Goal: Information Seeking & Learning: Learn about a topic

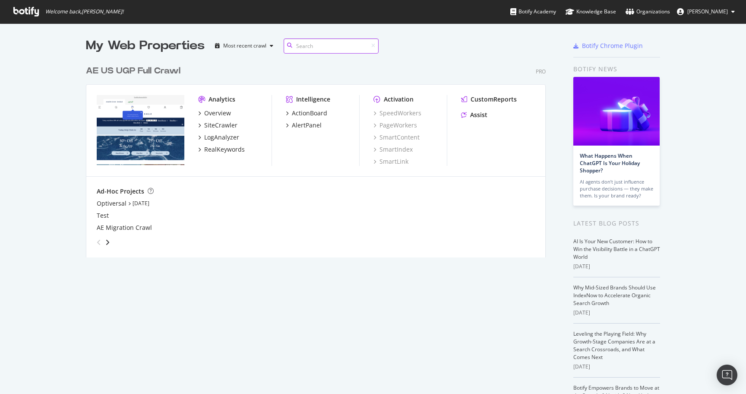
scroll to position [203, 466]
click at [228, 151] on div "RealKeywords" at bounding box center [224, 149] width 41 height 9
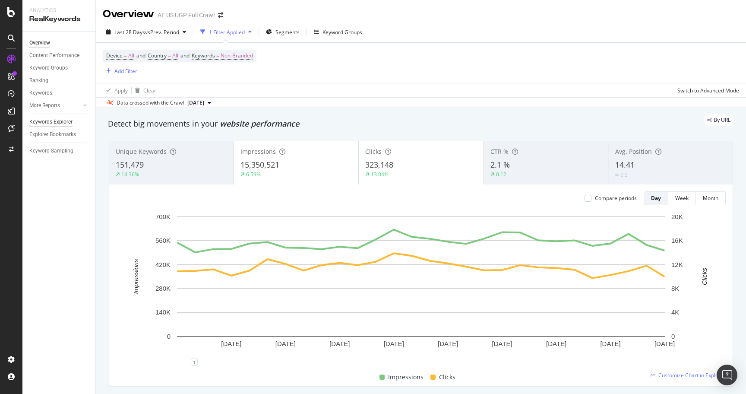
click at [60, 124] on div "Keywords Explorer" at bounding box center [50, 121] width 43 height 9
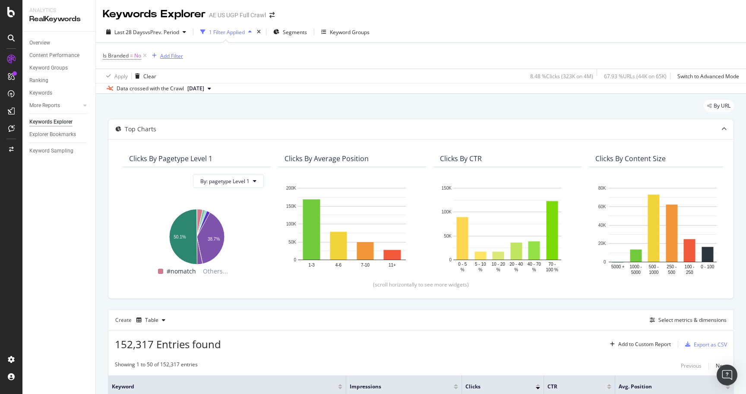
drag, startPoint x: 144, startPoint y: 54, endPoint x: 137, endPoint y: 56, distance: 7.2
click at [144, 54] on icon at bounding box center [144, 55] width 7 height 9
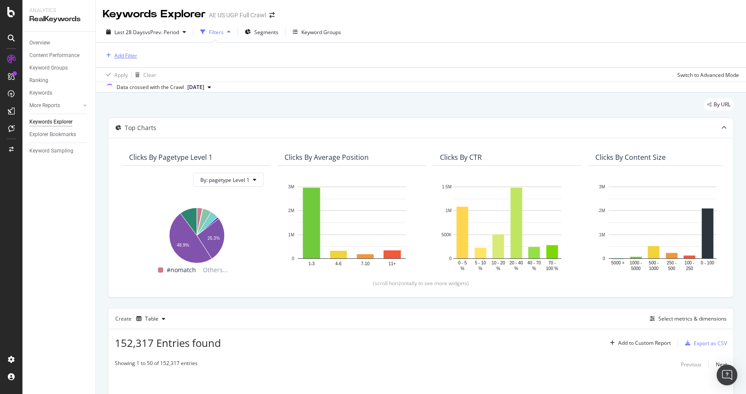
click at [118, 54] on div "Add Filter" at bounding box center [125, 55] width 23 height 7
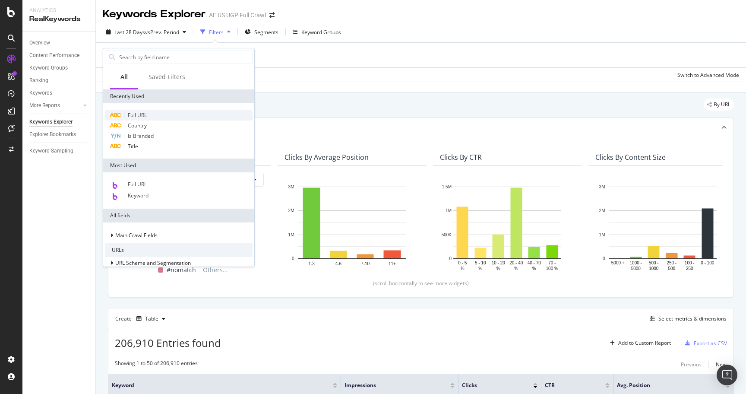
click at [146, 113] on span "Full URL" at bounding box center [137, 114] width 19 height 7
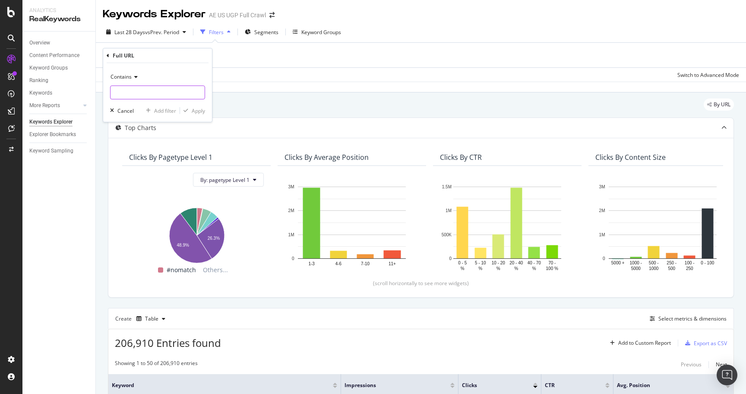
drag, startPoint x: 152, startPoint y: 102, endPoint x: 152, endPoint y: 91, distance: 10.4
click at [152, 101] on div "Contains Cancel Add filter Apply" at bounding box center [157, 92] width 109 height 59
click at [152, 91] on input "text" at bounding box center [157, 92] width 94 height 14
type input "/o/"
click at [194, 108] on div "Apply" at bounding box center [198, 110] width 13 height 7
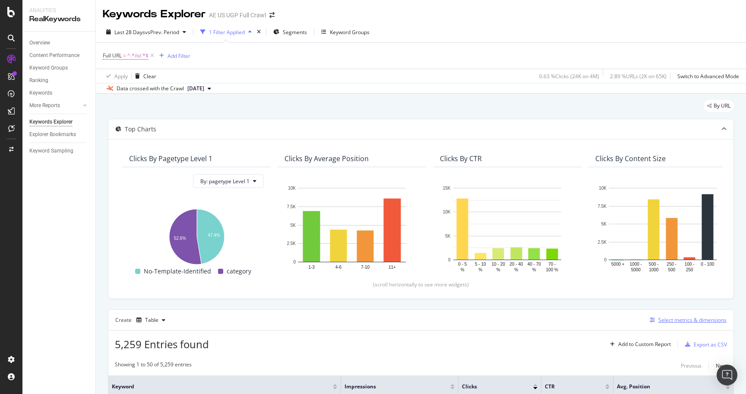
click at [690, 318] on div "Select metrics & dimensions" at bounding box center [692, 319] width 68 height 7
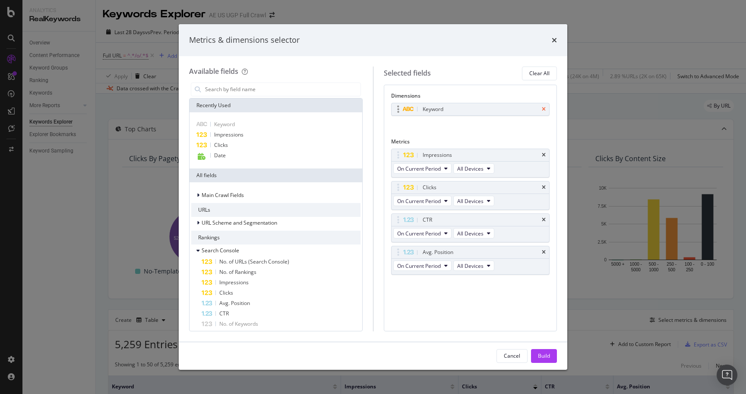
click at [543, 107] on icon "times" at bounding box center [544, 109] width 4 height 5
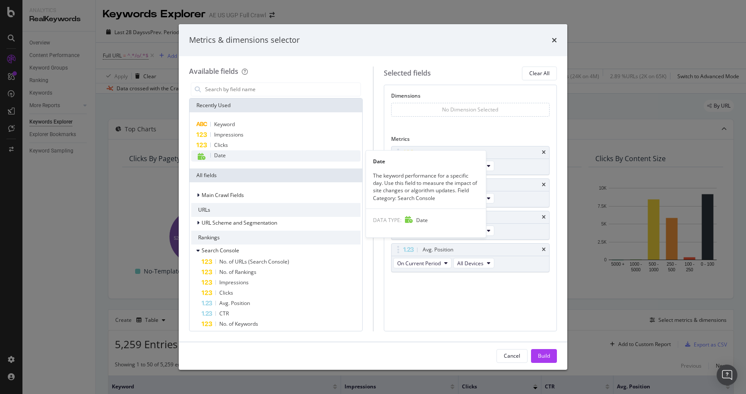
drag, startPoint x: 231, startPoint y: 156, endPoint x: 326, endPoint y: 157, distance: 94.5
click at [231, 156] on div "Date" at bounding box center [275, 155] width 169 height 11
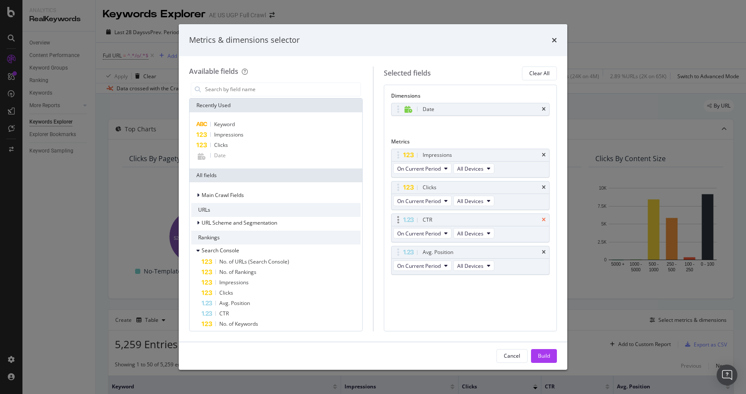
click at [544, 219] on icon "times" at bounding box center [544, 219] width 4 height 5
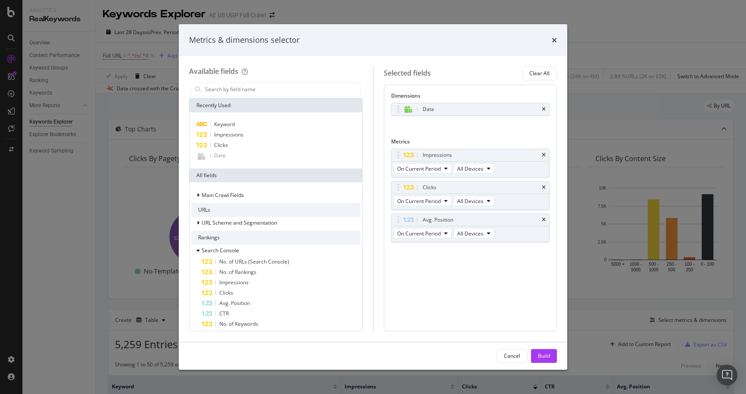
click at [544, 219] on icon "times" at bounding box center [544, 219] width 4 height 5
click at [540, 351] on div "Build" at bounding box center [544, 355] width 12 height 13
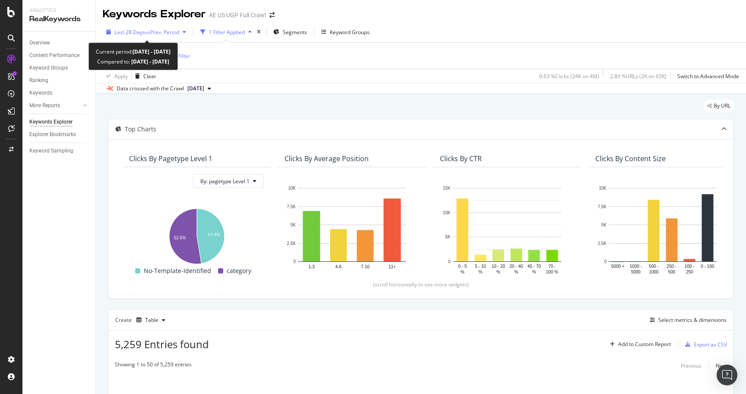
click at [151, 33] on span "vs Prev. Period" at bounding box center [162, 31] width 34 height 7
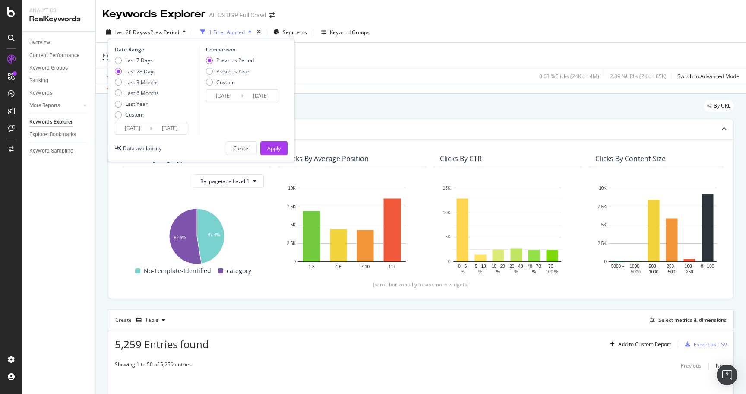
drag, startPoint x: 139, startPoint y: 59, endPoint x: 231, endPoint y: 125, distance: 113.3
click at [139, 59] on div "Last 7 Days" at bounding box center [139, 60] width 28 height 7
type input "[DATE]"
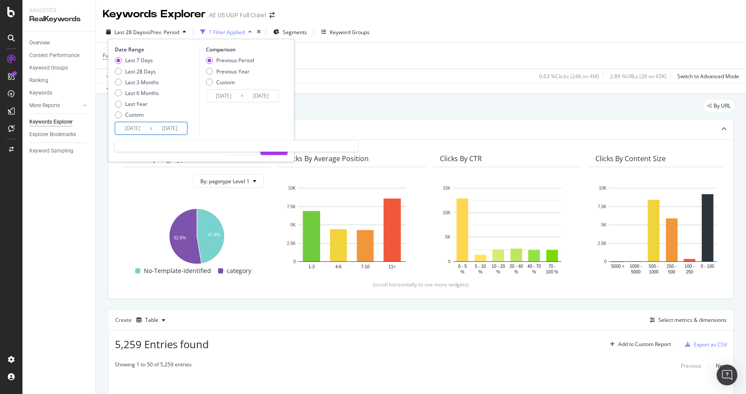
click at [176, 132] on input "[DATE]" at bounding box center [169, 128] width 35 height 12
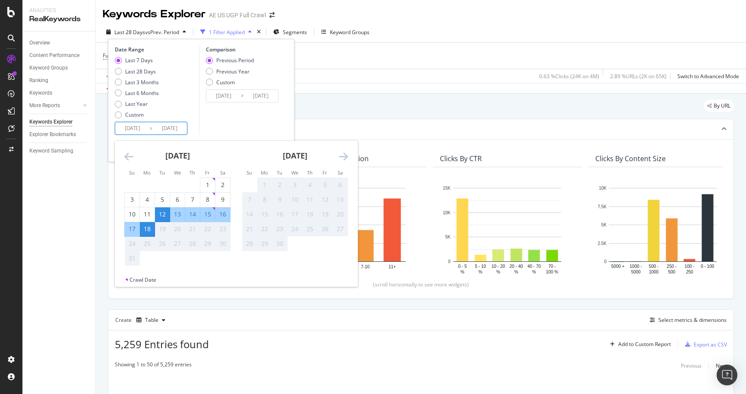
click at [230, 123] on div "Comparison Previous Period Previous Year Custom [DATE] Navigate forward to inte…" at bounding box center [240, 90] width 82 height 89
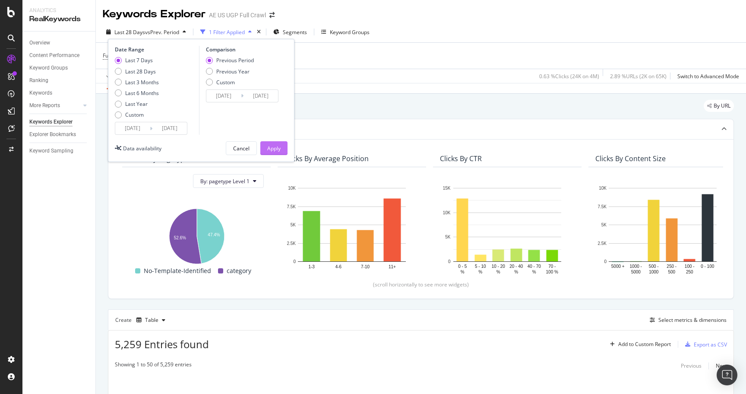
click at [274, 150] on div "Apply" at bounding box center [273, 148] width 13 height 7
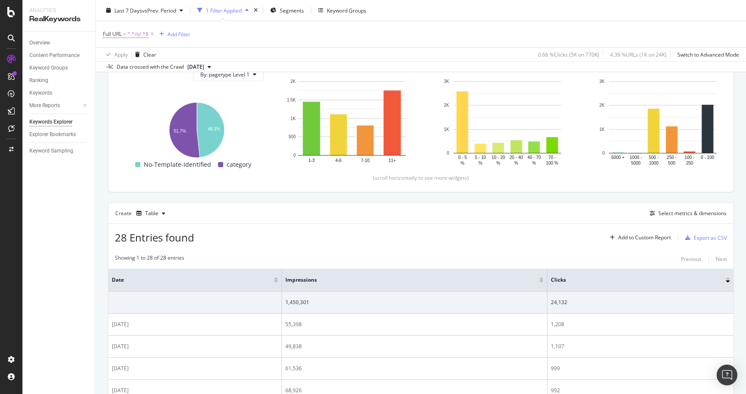
scroll to position [113, 0]
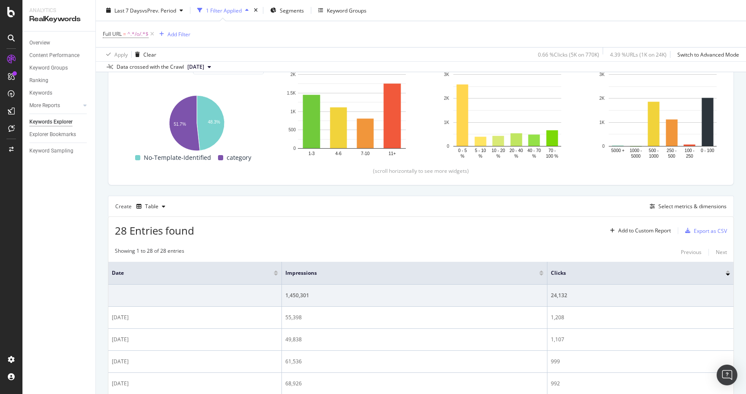
click at [278, 271] on div at bounding box center [276, 271] width 4 height 2
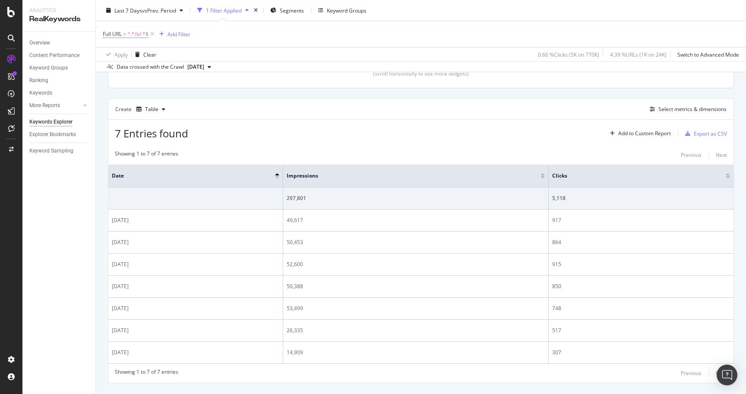
scroll to position [230, 0]
